Goal: Information Seeking & Learning: Learn about a topic

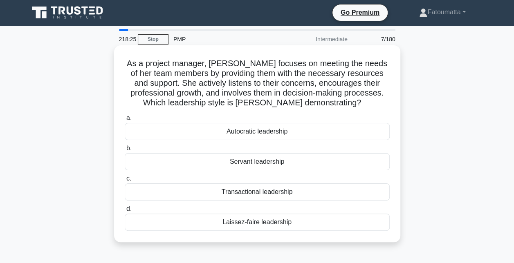
click at [255, 160] on div "Servant leadership" at bounding box center [257, 161] width 265 height 17
click at [125, 151] on input "b. Servant leadership" at bounding box center [125, 148] width 0 height 5
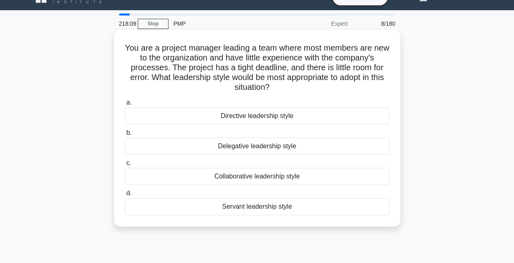
scroll to position [20, 0]
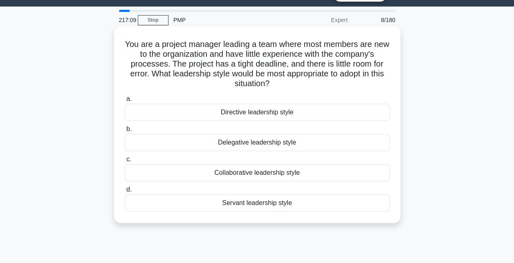
click at [256, 145] on div "Delegative leadership style" at bounding box center [257, 142] width 265 height 17
click at [125, 132] on input "b. Delegative leadership style" at bounding box center [125, 129] width 0 height 5
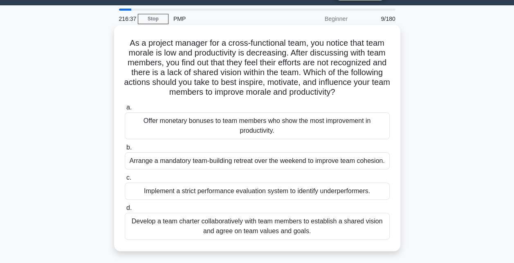
scroll to position [21, 0]
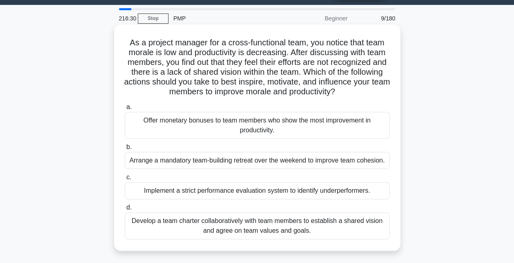
click at [218, 229] on div "Develop a team charter collaboratively with team members to establish a shared …" at bounding box center [257, 226] width 265 height 27
click at [125, 210] on input "d. Develop a team charter collaboratively with team members to establish a shar…" at bounding box center [125, 207] width 0 height 5
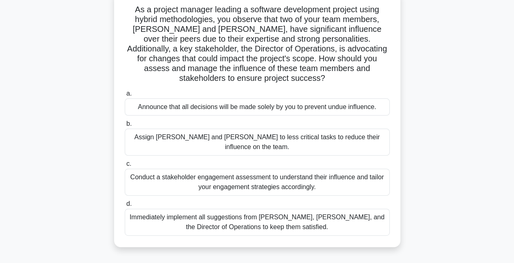
scroll to position [55, 0]
click at [197, 168] on div "Conduct a stakeholder engagement assessment to understand their influence and t…" at bounding box center [257, 181] width 265 height 27
click at [125, 161] on input "c. Conduct a stakeholder engagement assessment to understand their influence an…" at bounding box center [125, 163] width 0 height 5
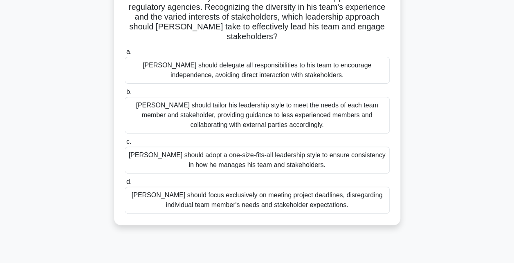
scroll to position [0, 0]
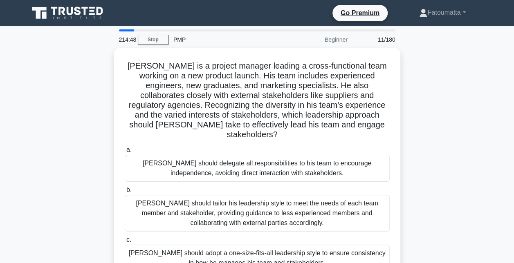
click at [182, 32] on div "PMP" at bounding box center [224, 39] width 112 height 16
click at [112, 56] on div "[PERSON_NAME] is a project manager leading a cross-functional team working on a…" at bounding box center [257, 190] width 466 height 285
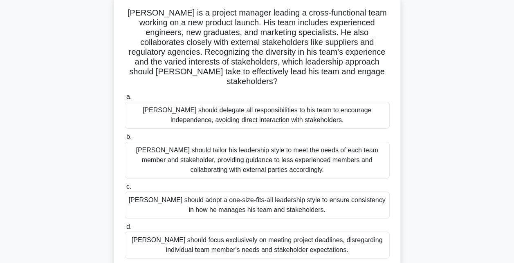
scroll to position [51, 0]
click at [232, 153] on div "[PERSON_NAME] should tailor his leadership style to meet the needs of each team…" at bounding box center [257, 159] width 265 height 37
click at [125, 139] on input "b. [PERSON_NAME] should tailor his leadership style to meet the needs of each t…" at bounding box center [125, 136] width 0 height 5
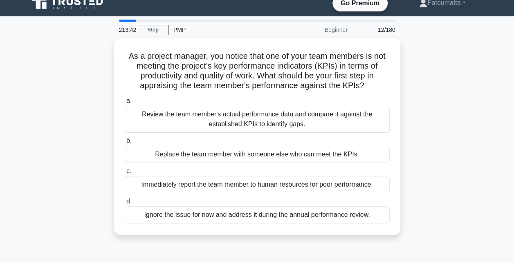
scroll to position [0, 0]
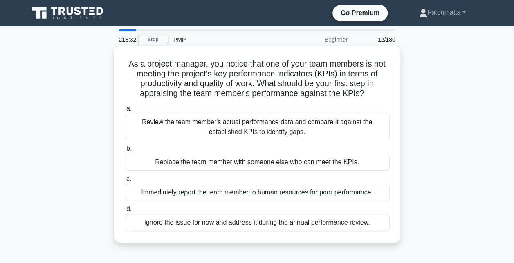
click at [231, 133] on div "Review the team member's actual performance data and compare it against the est…" at bounding box center [257, 127] width 265 height 27
click at [125, 112] on input "a. Review the team member's actual performance data and compare it against the …" at bounding box center [125, 108] width 0 height 5
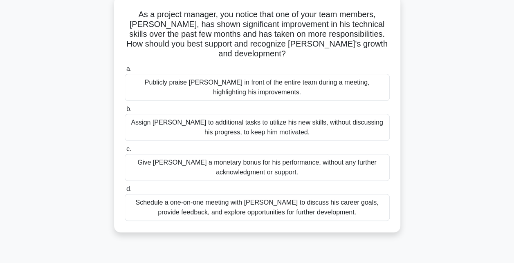
scroll to position [51, 0]
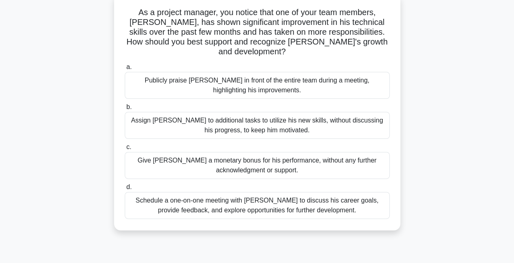
click at [232, 192] on div "Schedule a one-on-one meeting with [PERSON_NAME] to discuss his career goals, p…" at bounding box center [257, 205] width 265 height 27
click at [125, 190] on input "d. Schedule a one-on-one meeting with [PERSON_NAME] to discuss his career goals…" at bounding box center [125, 187] width 0 height 5
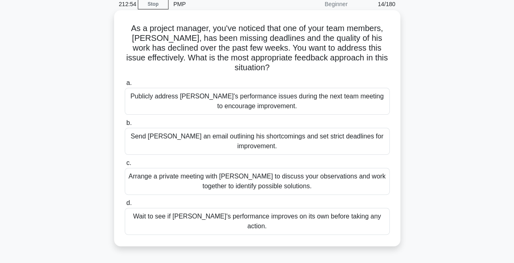
scroll to position [39, 0]
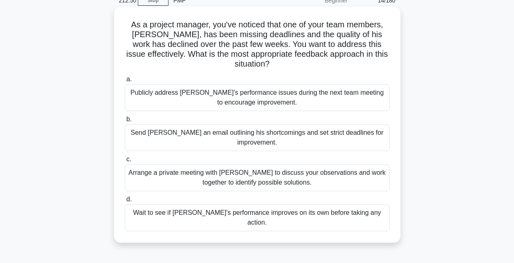
click at [202, 173] on div "Arrange a private meeting with [PERSON_NAME] to discuss your observations and w…" at bounding box center [257, 177] width 265 height 27
click at [125, 162] on input "c. Arrange a private meeting with [PERSON_NAME] to discuss your observations an…" at bounding box center [125, 159] width 0 height 5
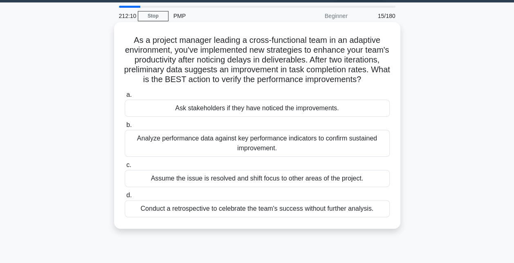
scroll to position [25, 0]
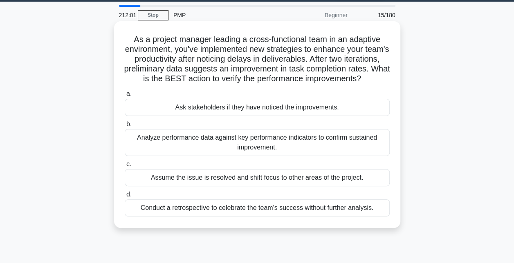
click at [239, 156] on div "Analyze performance data against key performance indicators to confirm sustaine…" at bounding box center [257, 142] width 265 height 27
click at [125, 127] on input "b. Analyze performance data against key performance indicators to confirm susta…" at bounding box center [125, 124] width 0 height 5
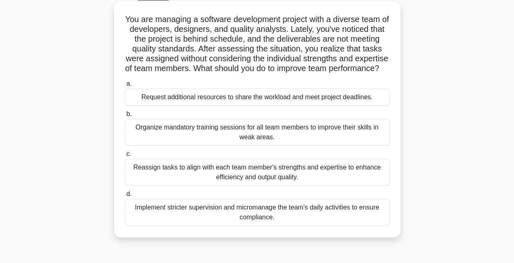
scroll to position [48, 0]
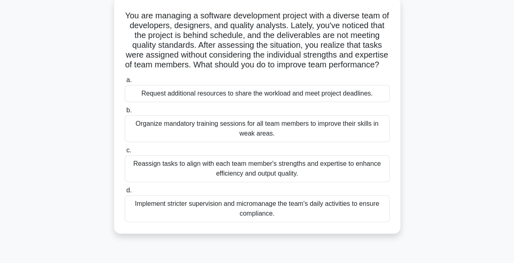
click at [217, 176] on div "Reassign tasks to align with each team member's strengths and expertise to enha…" at bounding box center [257, 168] width 265 height 27
click at [125, 153] on input "c. Reassign tasks to align with each team member's strengths and expertise to e…" at bounding box center [125, 150] width 0 height 5
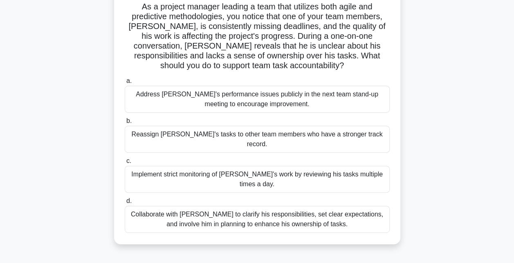
scroll to position [58, 0]
click at [290, 206] on div "Collaborate with [PERSON_NAME] to clarify his responsibilities, set clear expec…" at bounding box center [257, 219] width 265 height 27
click at [125, 199] on input "d. Collaborate with [PERSON_NAME] to clarify his responsibilities, set clear ex…" at bounding box center [125, 200] width 0 height 5
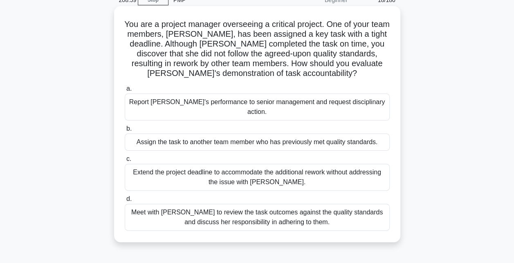
scroll to position [40, 0]
click at [253, 207] on div "Meet with [PERSON_NAME] to review the task outcomes against the quality standar…" at bounding box center [257, 217] width 265 height 27
click at [125, 201] on input "d. Meet with [PERSON_NAME] to review the task outcomes against the quality stan…" at bounding box center [125, 198] width 0 height 5
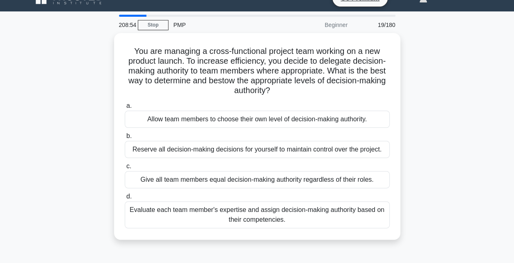
scroll to position [0, 0]
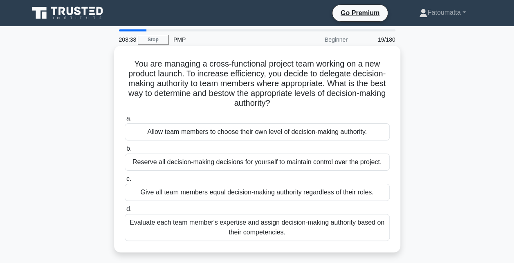
click at [217, 229] on div "Evaluate each team member's expertise and assign decision-making authority base…" at bounding box center [257, 227] width 265 height 27
click at [125, 212] on input "d. Evaluate each team member's expertise and assign decision-making authority b…" at bounding box center [125, 209] width 0 height 5
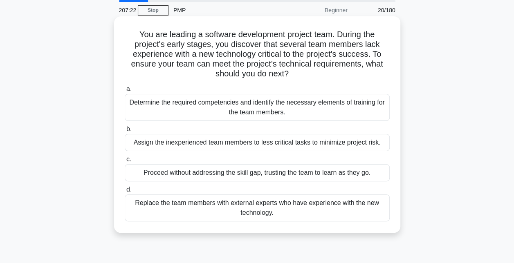
scroll to position [30, 0]
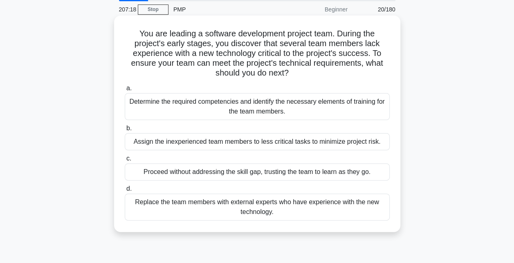
click at [238, 107] on div "Determine the required competencies and identify the necessary elements of trai…" at bounding box center [257, 106] width 265 height 27
click at [125, 91] on input "a. Determine the required competencies and identify the necessary elements of t…" at bounding box center [125, 88] width 0 height 5
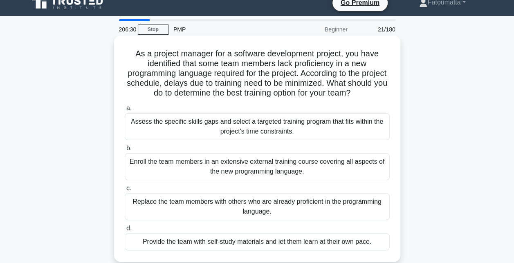
scroll to position [9, 0]
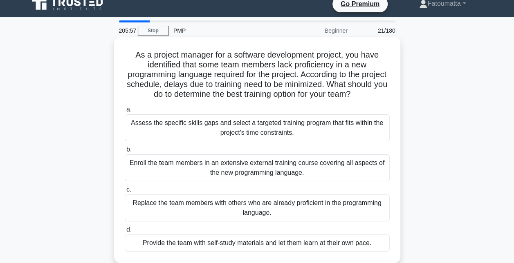
click at [249, 126] on div "Assess the specific skills gaps and select a targeted training program that fit…" at bounding box center [257, 127] width 265 height 27
click at [125, 112] on input "a. Assess the specific skills gaps and select a targeted training program that …" at bounding box center [125, 109] width 0 height 5
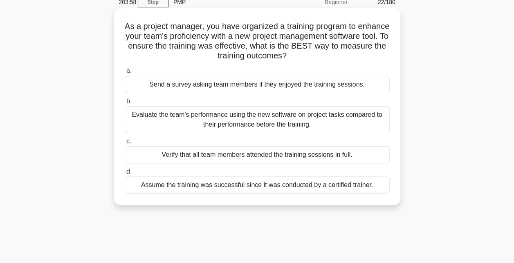
scroll to position [38, 0]
click at [232, 125] on div "Evaluate the team's performance using the new software on project tasks compare…" at bounding box center [257, 119] width 265 height 27
click at [125, 104] on input "b. Evaluate the team's performance using the new software on project tasks comp…" at bounding box center [125, 100] width 0 height 5
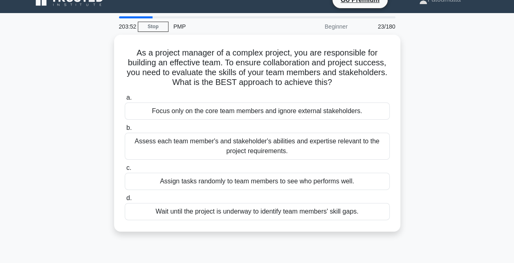
scroll to position [0, 0]
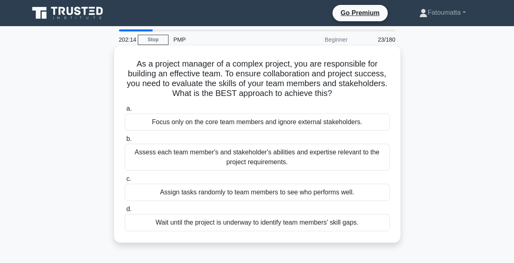
click at [214, 154] on div "Assess each team member's and stakeholder's abilities and expertise relevant to…" at bounding box center [257, 157] width 265 height 27
click at [125, 142] on input "b. Assess each team member's and stakeholder's abilities and expertise relevant…" at bounding box center [125, 138] width 0 height 5
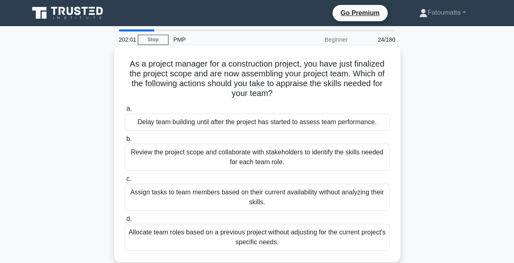
click at [230, 156] on div "Review the project scope and collaborate with stakeholders to identify the skil…" at bounding box center [257, 157] width 265 height 27
click at [125, 142] on input "b. Review the project scope and collaborate with stakeholders to identify the s…" at bounding box center [125, 138] width 0 height 5
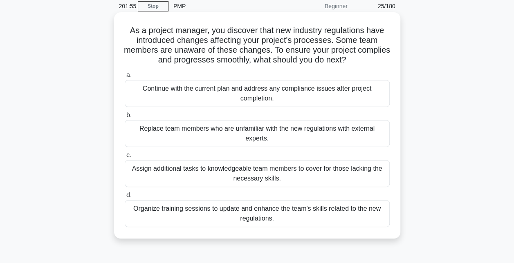
scroll to position [38, 0]
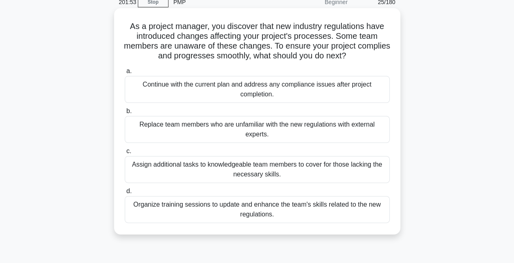
click at [221, 205] on div "Organize training sessions to update and enhance the team's skills related to t…" at bounding box center [257, 209] width 265 height 27
click at [125, 194] on input "d. Organize training sessions to update and enhance the team's skills related t…" at bounding box center [125, 191] width 0 height 5
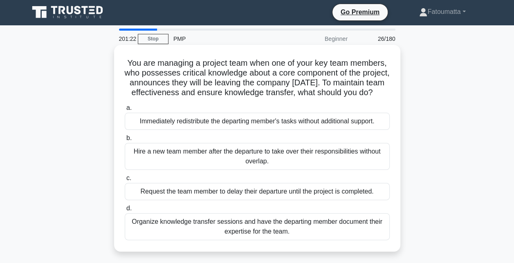
scroll to position [1, 0]
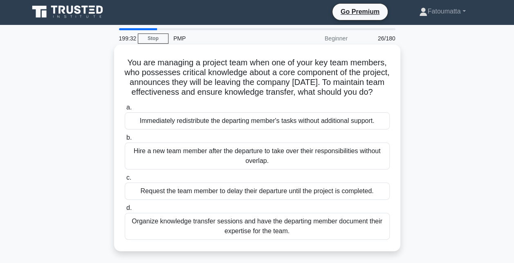
click at [265, 76] on h5 "You are managing a project team when one of your key team members, who possesse…" at bounding box center [257, 78] width 266 height 40
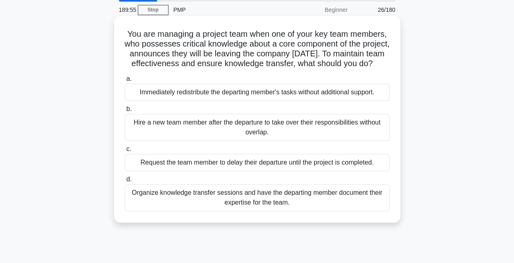
scroll to position [31, 0]
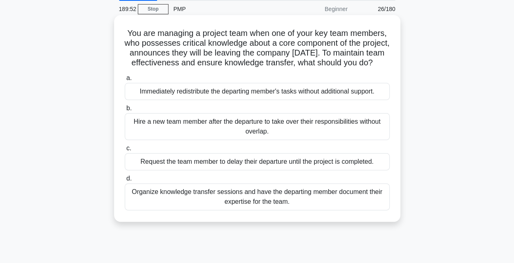
click at [242, 206] on div "Organize knowledge transfer sessions and have the departing member document the…" at bounding box center [257, 196] width 265 height 27
click at [125, 181] on input "d. Organize knowledge transfer sessions and have the departing member document …" at bounding box center [125, 178] width 0 height 5
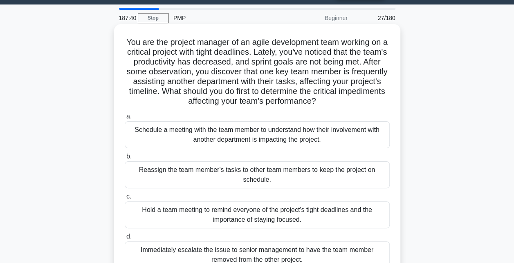
scroll to position [22, 0]
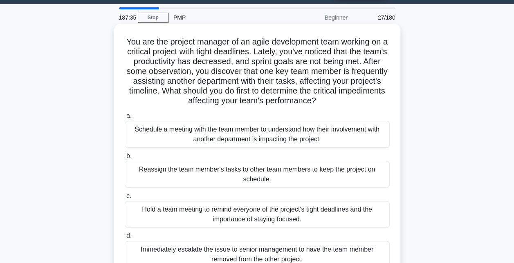
click at [306, 139] on div "Schedule a meeting with the team member to understand how their involvement wit…" at bounding box center [257, 134] width 265 height 27
click at [125, 119] on input "a. Schedule a meeting with the team member to understand how their involvement …" at bounding box center [125, 116] width 0 height 5
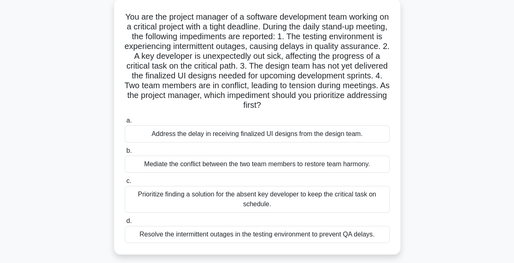
scroll to position [67, 0]
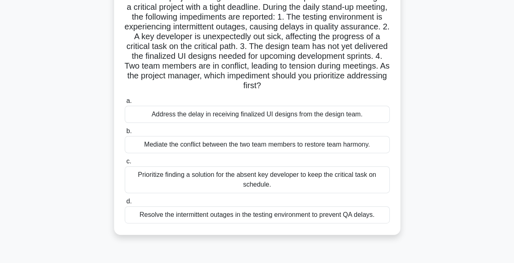
click at [258, 185] on div "Prioritize finding a solution for the absent key developer to keep the critical…" at bounding box center [257, 179] width 265 height 27
click at [125, 164] on input "c. Prioritize finding a solution for the absent key developer to keep the criti…" at bounding box center [125, 161] width 0 height 5
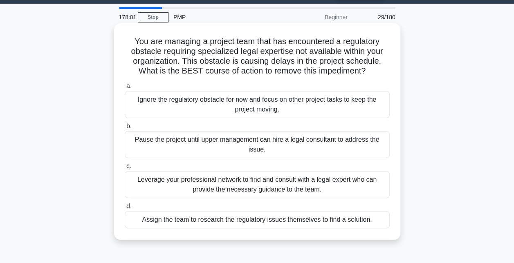
scroll to position [23, 0]
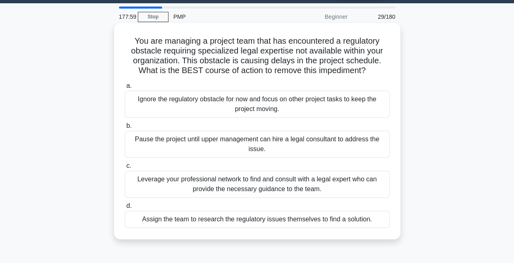
click at [293, 183] on div "Leverage your professional network to find and consult with a legal expert who …" at bounding box center [257, 184] width 265 height 27
click at [125, 169] on input "c. Leverage your professional network to find and consult with a legal expert w…" at bounding box center [125, 165] width 0 height 5
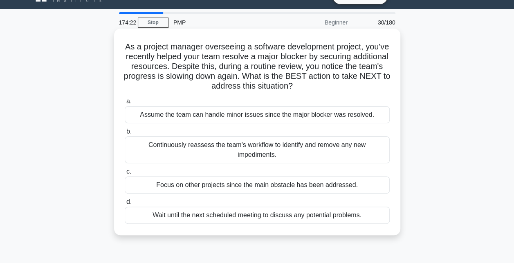
scroll to position [18, 0]
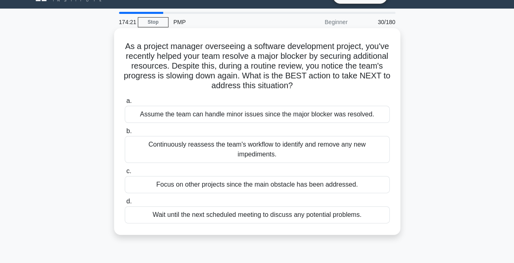
click at [282, 148] on div "Continuously reassess the team's workflow to identify and remove any new impedi…" at bounding box center [257, 149] width 265 height 27
click at [125, 134] on input "b. Continuously reassess the team's workflow to identify and remove any new imp…" at bounding box center [125, 131] width 0 height 5
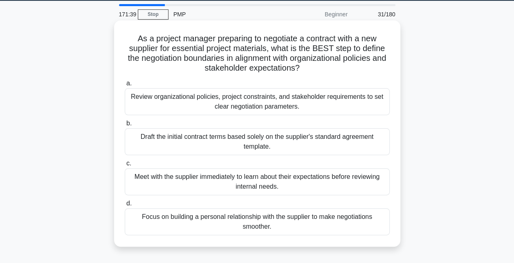
scroll to position [26, 0]
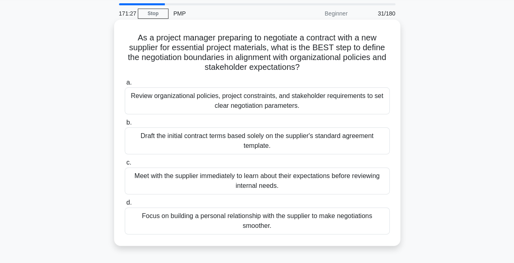
click at [196, 111] on div "Review organizational policies, project constraints, and stakeholder requiremen…" at bounding box center [257, 100] width 265 height 27
click at [125, 85] on input "a. Review organizational policies, project constraints, and stakeholder require…" at bounding box center [125, 82] width 0 height 5
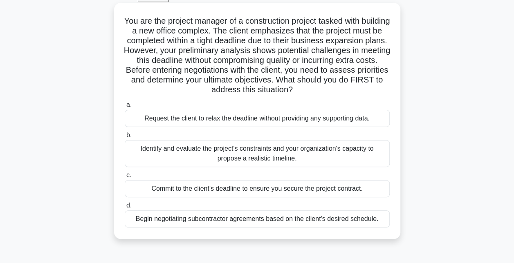
scroll to position [45, 0]
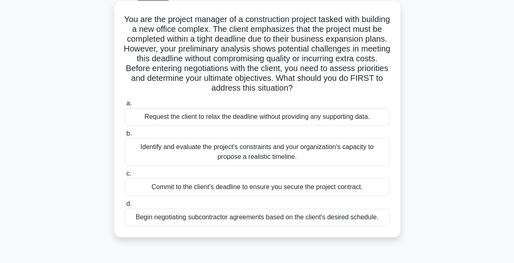
click at [266, 159] on div "Identify and evaluate the project's constraints and your organization's capacit…" at bounding box center [257, 152] width 265 height 27
click at [125, 136] on input "b. Identify and evaluate the project's constraints and your organization's capa…" at bounding box center [125, 133] width 0 height 5
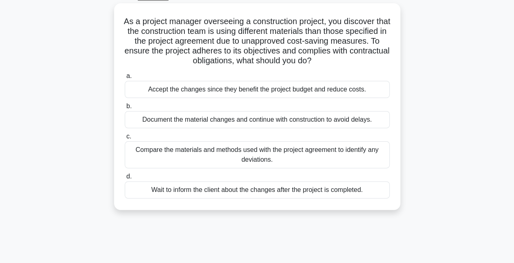
scroll to position [0, 0]
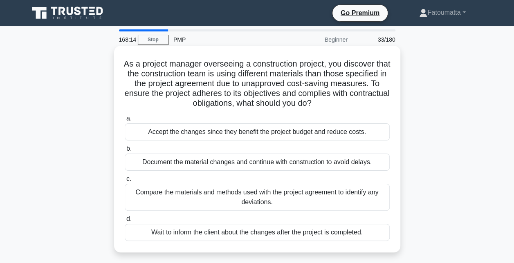
click at [225, 195] on div "Compare the materials and methods used with the project agreement to identify a…" at bounding box center [257, 197] width 265 height 27
click at [125, 182] on input "c. Compare the materials and methods used with the project agreement to identif…" at bounding box center [125, 179] width 0 height 5
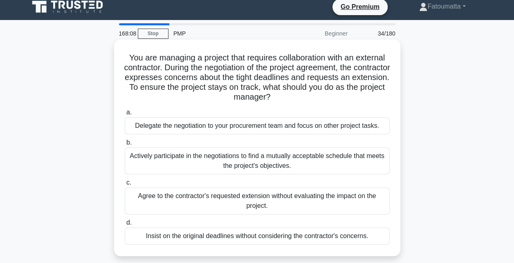
scroll to position [8, 0]
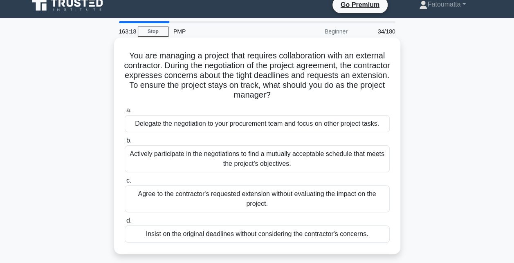
click at [269, 161] on div "Actively participate in the negotiations to find a mutually acceptable schedule…" at bounding box center [257, 158] width 265 height 27
click at [125, 143] on input "b. Actively participate in the negotiations to find a mutually acceptable sched…" at bounding box center [125, 140] width 0 height 5
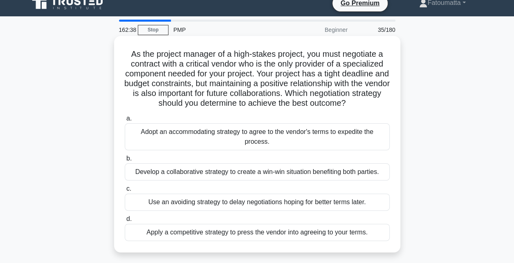
scroll to position [18, 0]
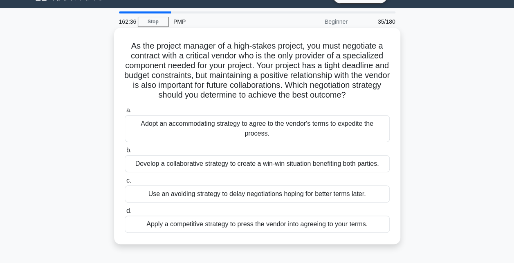
click at [253, 168] on div "Develop a collaborative strategy to create a win-win situation benefiting both …" at bounding box center [257, 163] width 265 height 17
click at [125, 153] on input "b. Develop a collaborative strategy to create a win-win situation benefiting bo…" at bounding box center [125, 150] width 0 height 5
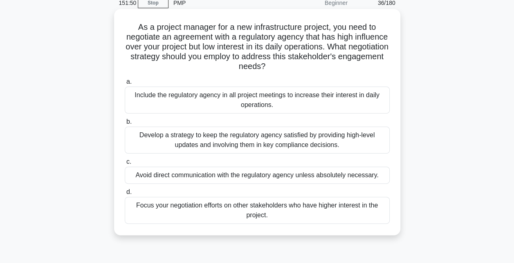
scroll to position [37, 0]
click at [228, 145] on div "Develop a strategy to keep the regulatory agency satisfied by providing high-le…" at bounding box center [257, 139] width 265 height 27
click at [125, 124] on input "b. Develop a strategy to keep the regulatory agency satisfied by providing high…" at bounding box center [125, 121] width 0 height 5
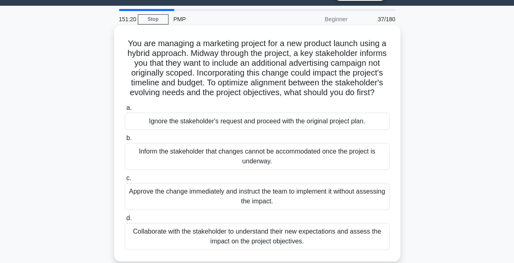
scroll to position [36, 0]
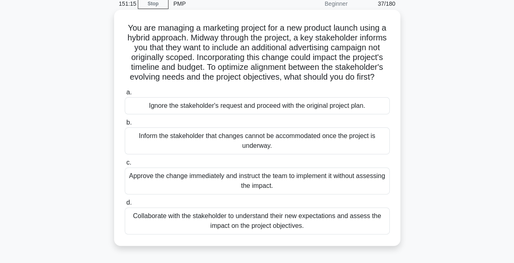
click at [289, 227] on div "Collaborate with the stakeholder to understand their new expectations and asses…" at bounding box center [257, 221] width 265 height 27
click at [125, 206] on input "d. Collaborate with the stakeholder to understand their new expectations and as…" at bounding box center [125, 202] width 0 height 5
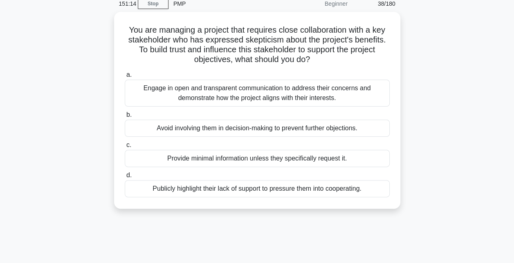
scroll to position [0, 0]
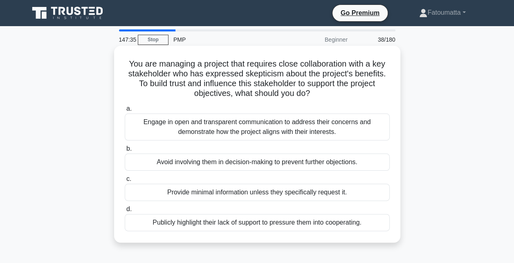
click at [273, 130] on div "Engage in open and transparent communication to address their concerns and demo…" at bounding box center [257, 127] width 265 height 27
click at [125, 112] on input "a. Engage in open and transparent communication to address their concerns and d…" at bounding box center [125, 108] width 0 height 5
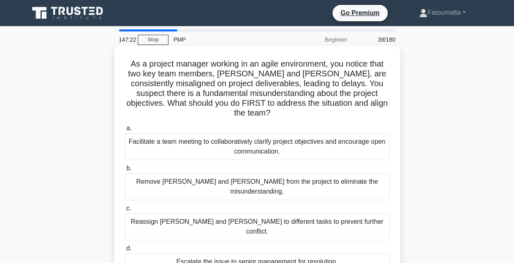
click at [264, 142] on div "Facilitate a team meeting to collaboratively clarify project objectives and enc…" at bounding box center [257, 146] width 265 height 27
click at [125, 131] on input "a. Facilitate a team meeting to collaboratively clarify project objectives and …" at bounding box center [125, 128] width 0 height 5
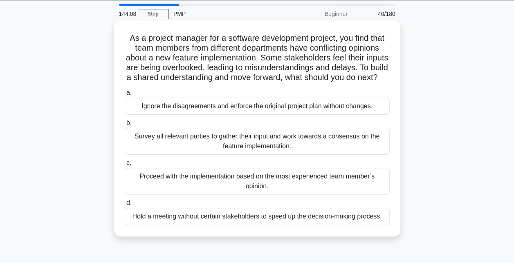
scroll to position [27, 0]
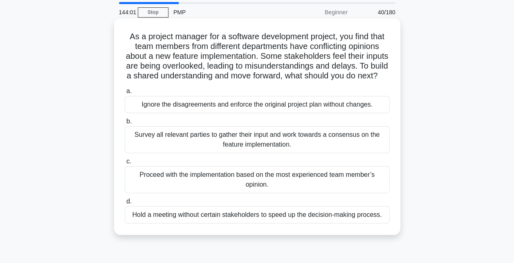
click at [300, 152] on div "Survey all relevant parties to gather their input and work towards a consensus …" at bounding box center [257, 139] width 265 height 27
click at [125, 124] on input "b. Survey all relevant parties to gather their input and work towards a consens…" at bounding box center [125, 121] width 0 height 5
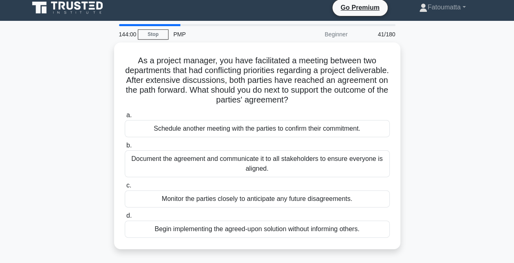
scroll to position [0, 0]
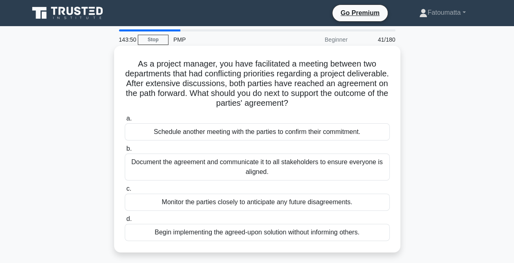
click at [263, 164] on div "Document the agreement and communicate it to all stakeholders to ensure everyon…" at bounding box center [257, 167] width 265 height 27
click at [125, 152] on input "b. Document the agreement and communicate it to all stakeholders to ensure ever…" at bounding box center [125, 148] width 0 height 5
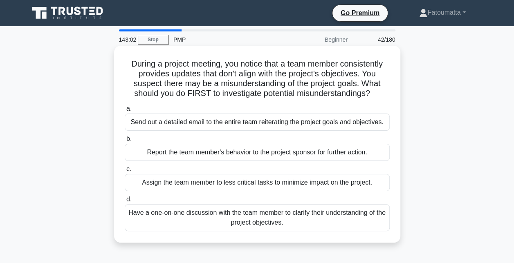
click at [231, 218] on div "Have a one-on-one discussion with the team member to clarify their understandin…" at bounding box center [257, 217] width 265 height 27
click at [125, 202] on input "d. Have a one-on-one discussion with the team member to clarify their understan…" at bounding box center [125, 199] width 0 height 5
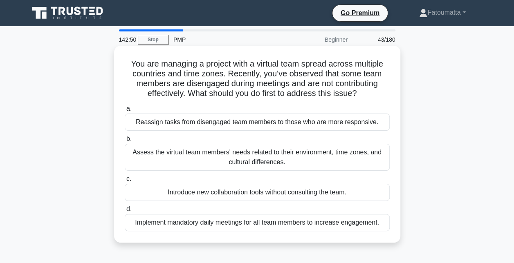
click at [236, 158] on div "Assess the virtual team members' needs related to their environment, time zones…" at bounding box center [257, 157] width 265 height 27
click at [125, 142] on input "b. Assess the virtual team members' needs related to their environment, time zo…" at bounding box center [125, 138] width 0 height 5
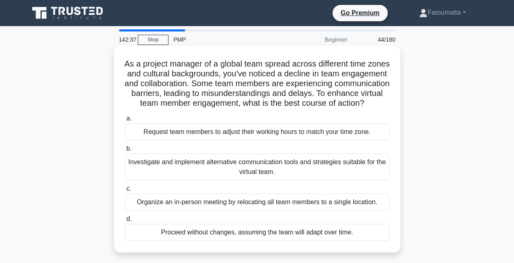
click at [223, 177] on div "Investigate and implement alternative communication tools and strategies suitab…" at bounding box center [257, 167] width 265 height 27
click at [125, 152] on input "b. Investigate and implement alternative communication tools and strategies sui…" at bounding box center [125, 148] width 0 height 5
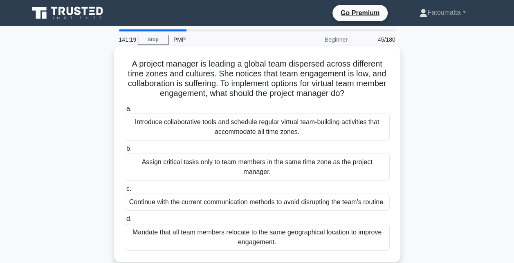
click at [278, 126] on div "Introduce collaborative tools and schedule regular virtual team-building activi…" at bounding box center [257, 127] width 265 height 27
click at [125, 112] on input "a. Introduce collaborative tools and schedule regular virtual team-building act…" at bounding box center [125, 108] width 0 height 5
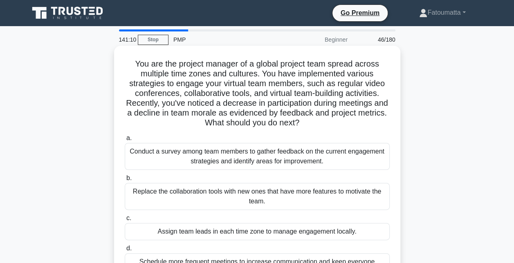
click at [327, 157] on div "Conduct a survey among team members to gather feedback on the current engagemen…" at bounding box center [257, 156] width 265 height 27
click at [125, 141] on input "a. Conduct a survey among team members to gather feedback on the current engage…" at bounding box center [125, 138] width 0 height 5
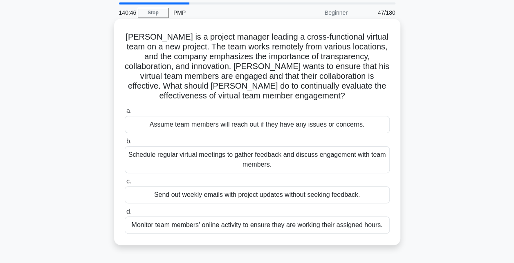
scroll to position [27, 0]
click at [259, 163] on div "Schedule regular virtual meetings to gather feedback and discuss engagement wit…" at bounding box center [257, 159] width 265 height 27
click at [125, 144] on input "b. Schedule regular virtual meetings to gather feedback and discuss engagement …" at bounding box center [125, 141] width 0 height 5
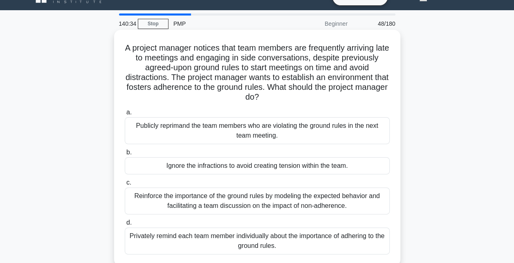
scroll to position [16, 0]
click at [263, 202] on div "Reinforce the importance of the ground rules by modeling the expected behavior …" at bounding box center [257, 200] width 265 height 27
click at [125, 185] on input "c. Reinforce the importance of the ground rules by modeling the expected behavi…" at bounding box center [125, 182] width 0 height 5
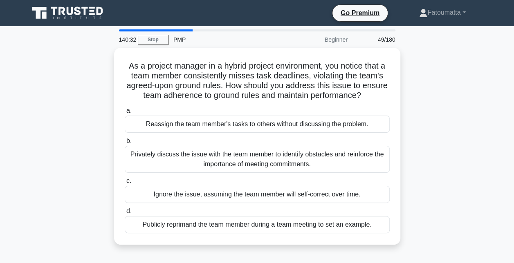
scroll to position [0, 0]
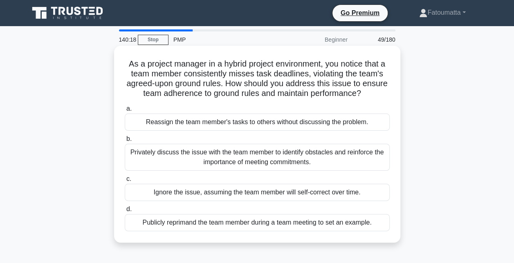
click at [235, 159] on div "Privately discuss the issue with the team member to identify obstacles and rein…" at bounding box center [257, 157] width 265 height 27
click at [125, 142] on input "b. Privately discuss the issue with the team member to identify obstacles and r…" at bounding box center [125, 138] width 0 height 5
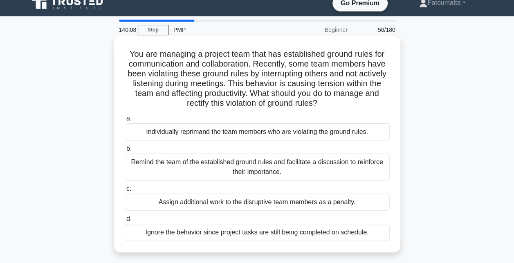
scroll to position [10, 0]
click at [262, 163] on div "Remind the team of the established ground rules and facilitate a discussion to …" at bounding box center [257, 166] width 265 height 27
click at [125, 151] on input "b. Remind the team of the established ground rules and facilitate a discussion …" at bounding box center [125, 148] width 0 height 5
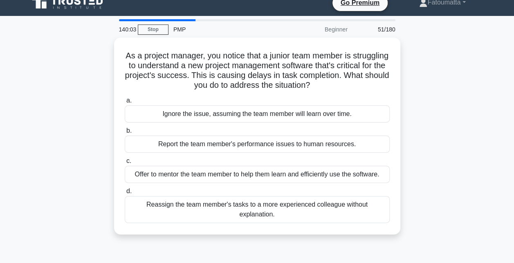
scroll to position [0, 0]
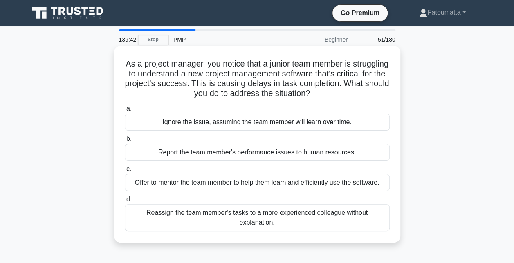
click at [245, 186] on div "Offer to mentor the team member to help them learn and efficiently use the soft…" at bounding box center [257, 182] width 265 height 17
click at [125, 172] on input "c. Offer to mentor the team member to help them learn and efficiently use the s…" at bounding box center [125, 169] width 0 height 5
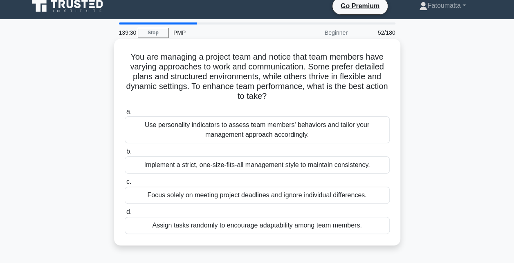
scroll to position [7, 0]
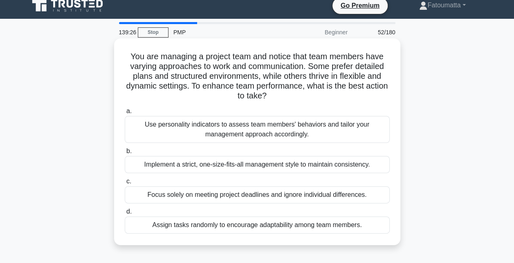
click at [265, 129] on div "Use personality indicators to assess team members' behaviors and tailor your ma…" at bounding box center [257, 129] width 265 height 27
click at [125, 114] on input "a. Use personality indicators to assess team members' behaviors and tailor your…" at bounding box center [125, 111] width 0 height 5
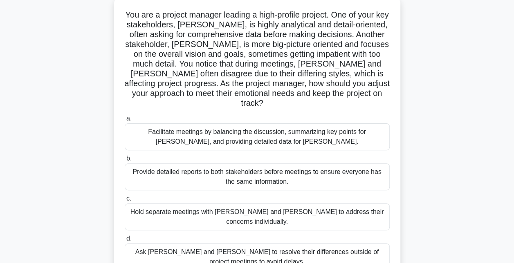
scroll to position [51, 0]
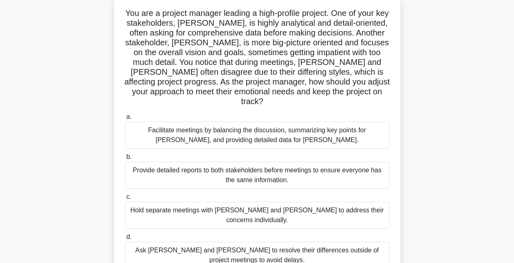
click at [266, 125] on div "Facilitate meetings by balancing the discussion, summarizing key points for [PE…" at bounding box center [257, 135] width 265 height 27
click at [125, 120] on input "a. Facilitate meetings by balancing the discussion, summarizing key points for …" at bounding box center [125, 116] width 0 height 5
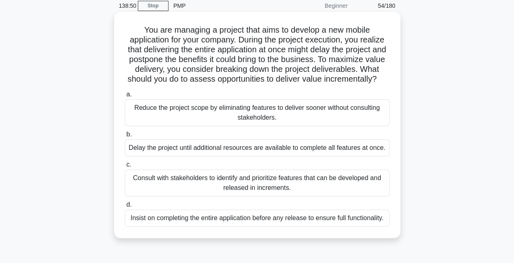
scroll to position [35, 0]
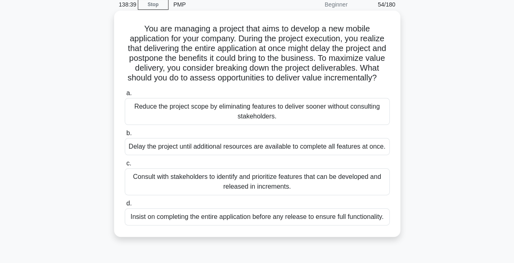
click at [288, 193] on div "Consult with stakeholders to identify and prioritize features that can be devel…" at bounding box center [257, 181] width 265 height 27
click at [125, 166] on input "c. Consult with stakeholders to identify and prioritize features that can be de…" at bounding box center [125, 163] width 0 height 5
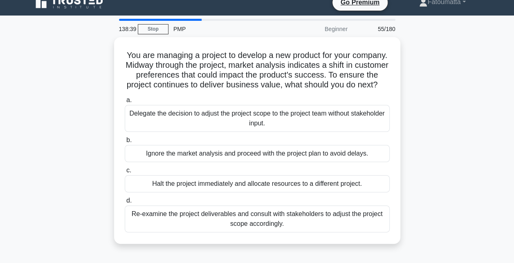
scroll to position [0, 0]
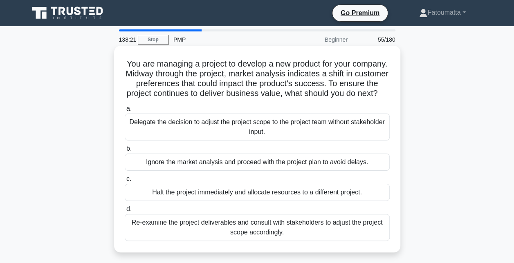
click at [243, 235] on div "Re-examine the project deliverables and consult with stakeholders to adjust the…" at bounding box center [257, 227] width 265 height 27
click at [125, 212] on input "d. Re-examine the project deliverables and consult with stakeholders to adjust …" at bounding box center [125, 209] width 0 height 5
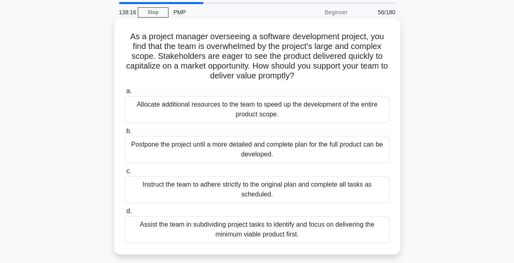
scroll to position [28, 0]
click at [245, 109] on div "Allocate additional resources to the team to speed up the development of the en…" at bounding box center [257, 109] width 265 height 27
click at [125, 94] on input "a. Allocate additional resources to the team to speed up the development of the…" at bounding box center [125, 90] width 0 height 5
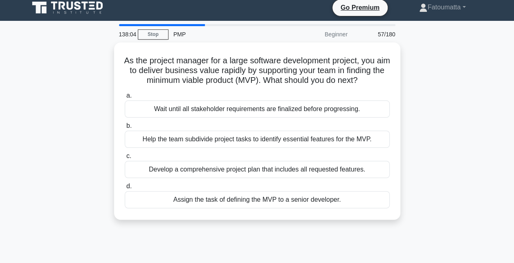
scroll to position [0, 0]
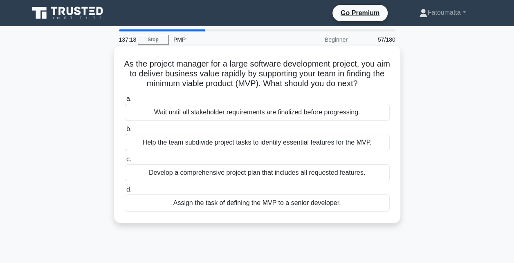
click at [290, 151] on div "Help the team subdivide project tasks to identify essential features for the MV…" at bounding box center [257, 142] width 265 height 17
click at [125, 132] on input "b. Help the team subdivide project tasks to identify essential features for the…" at bounding box center [125, 129] width 0 height 5
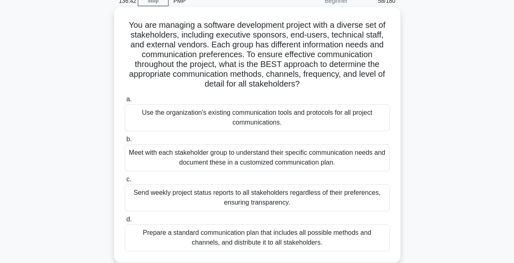
scroll to position [39, 0]
click at [289, 162] on div "Meet with each stakeholder group to understand their specific communication nee…" at bounding box center [257, 157] width 265 height 27
click at [125, 142] on input "b. Meet with each stakeholder group to understand their specific communication …" at bounding box center [125, 138] width 0 height 5
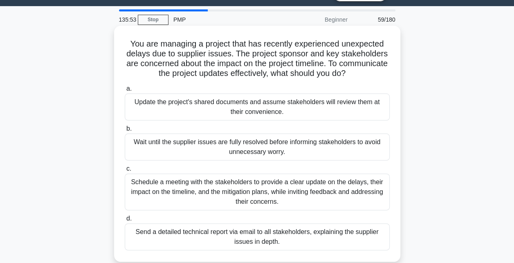
scroll to position [21, 0]
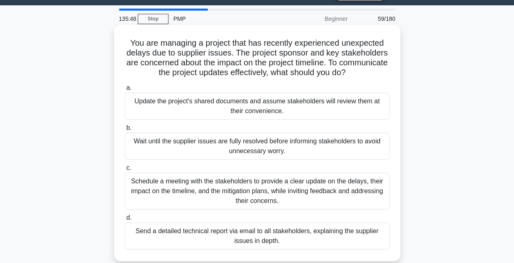
click at [265, 184] on div "Schedule a meeting with the stakeholders to provide a clear update on the delay…" at bounding box center [257, 191] width 265 height 37
click at [125, 171] on input "c. Schedule a meeting with the stakeholders to provide a clear update on the de…" at bounding box center [125, 168] width 0 height 5
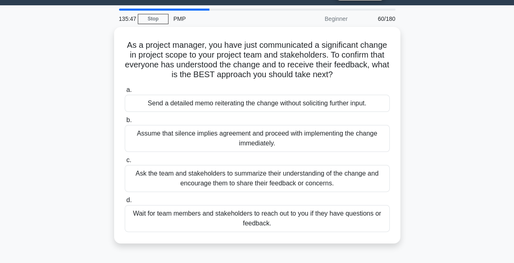
scroll to position [0, 0]
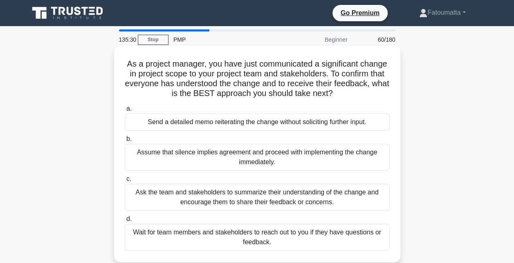
click at [284, 198] on div "Ask the team and stakeholders to summarize their understanding of the change an…" at bounding box center [257, 197] width 265 height 27
click at [125, 182] on input "c. Ask the team and stakeholders to summarize their understanding of the change…" at bounding box center [125, 179] width 0 height 5
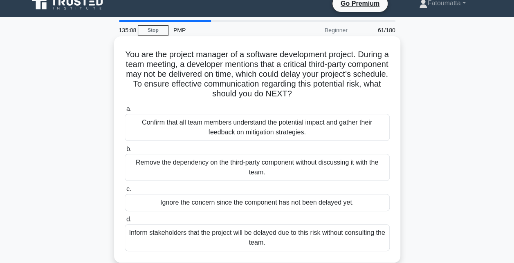
scroll to position [10, 0]
click at [302, 128] on div "Confirm that all team members understand the potential impact and gather their …" at bounding box center [257, 127] width 265 height 27
click at [125, 112] on input "a. Confirm that all team members understand the potential impact and gather the…" at bounding box center [125, 108] width 0 height 5
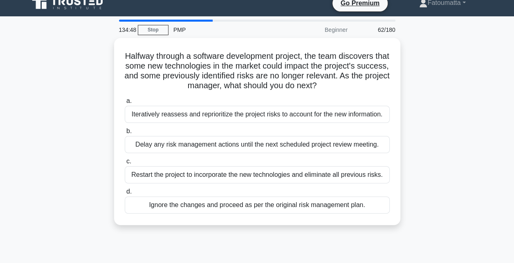
scroll to position [0, 0]
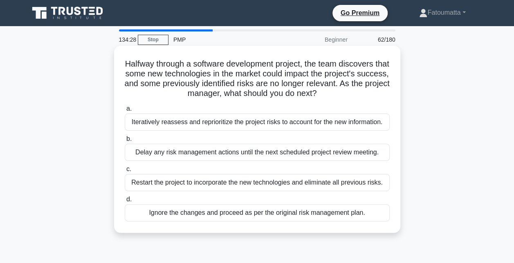
click at [276, 128] on div "Iteratively reassess and reprioritize the project risks to account for the new …" at bounding box center [257, 122] width 265 height 17
click at [125, 112] on input "a. Iteratively reassess and reprioritize the project risks to account for the n…" at bounding box center [125, 108] width 0 height 5
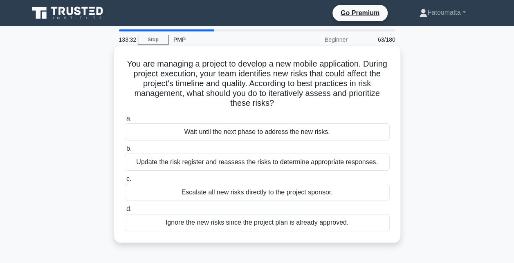
click at [268, 161] on div "Update the risk register and reassess the risks to determine appropriate respon…" at bounding box center [257, 162] width 265 height 17
click at [125, 152] on input "b. Update the risk register and reassess the risks to determine appropriate res…" at bounding box center [125, 148] width 0 height 5
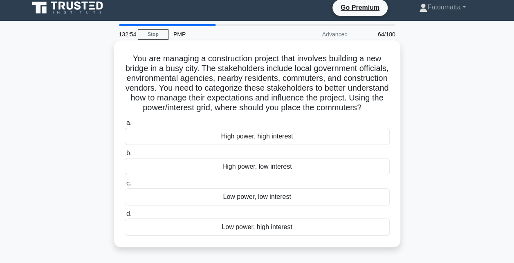
scroll to position [5, 0]
